Goal: Submit feedback/report problem

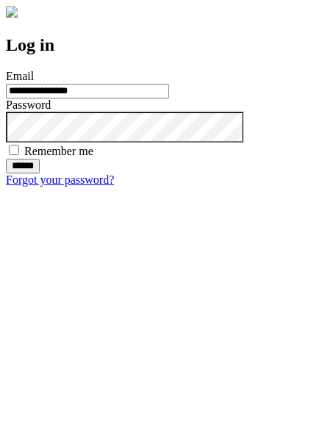
click at [40, 173] on input "******" at bounding box center [23, 166] width 34 height 15
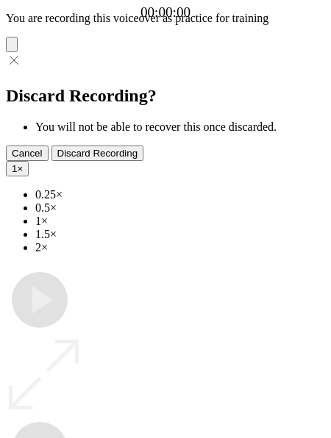
type input "**********"
